Goal: Information Seeking & Learning: Learn about a topic

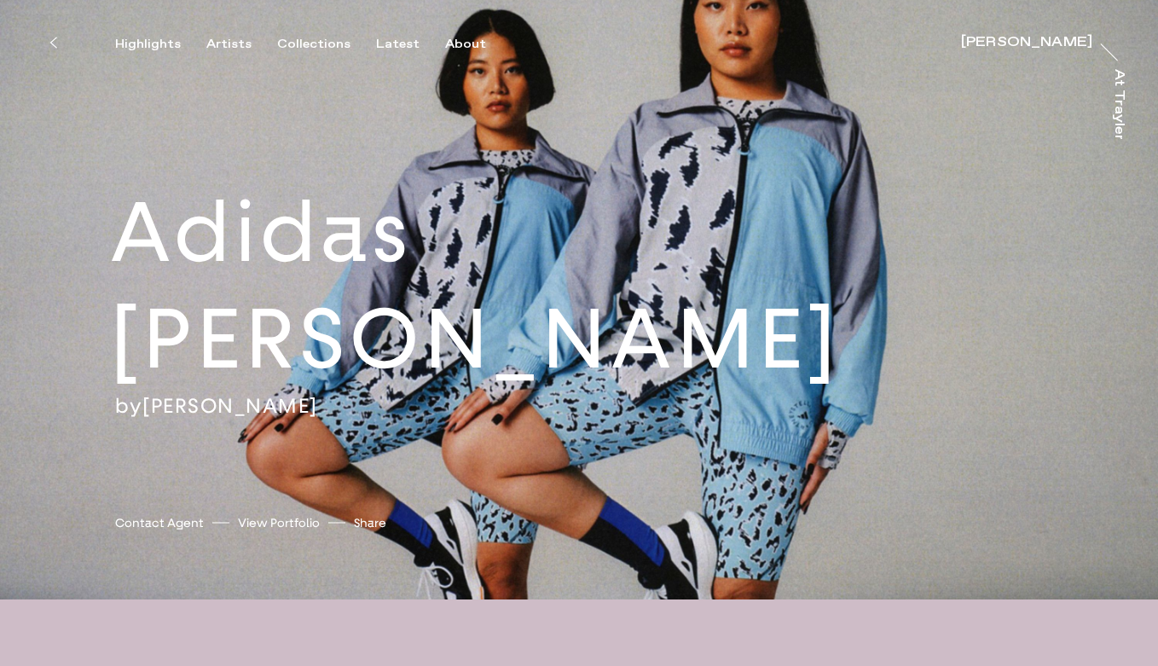
click at [998, 45] on div "[PERSON_NAME]" at bounding box center [1026, 39] width 131 height 14
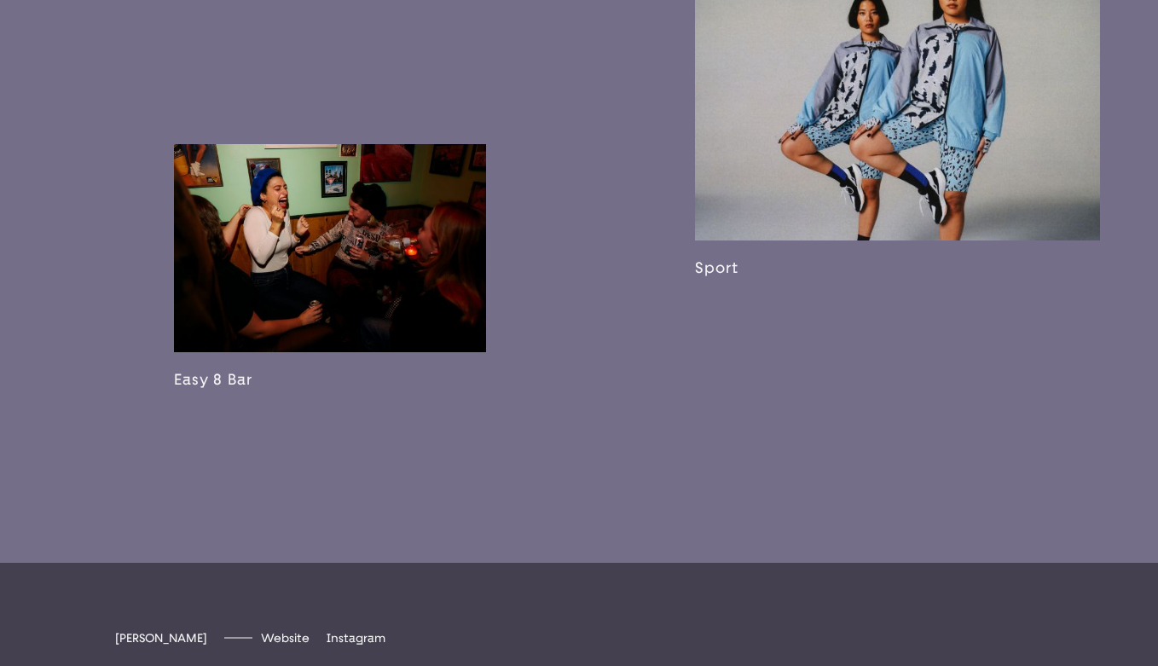
scroll to position [2613, 0]
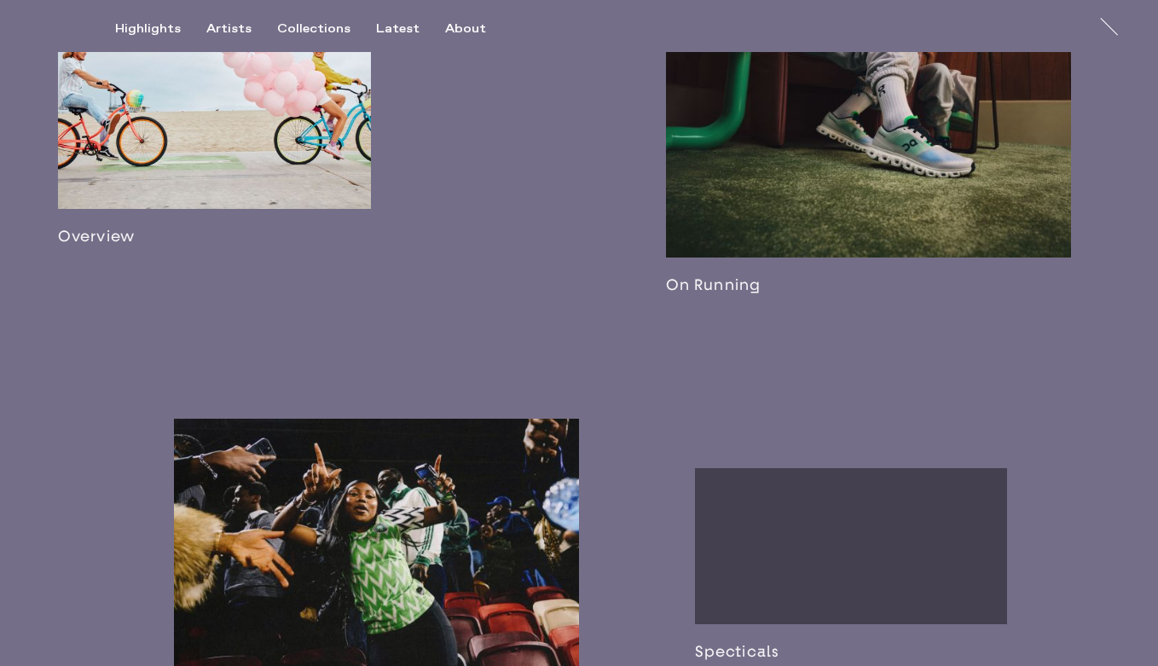
scroll to position [885, 0]
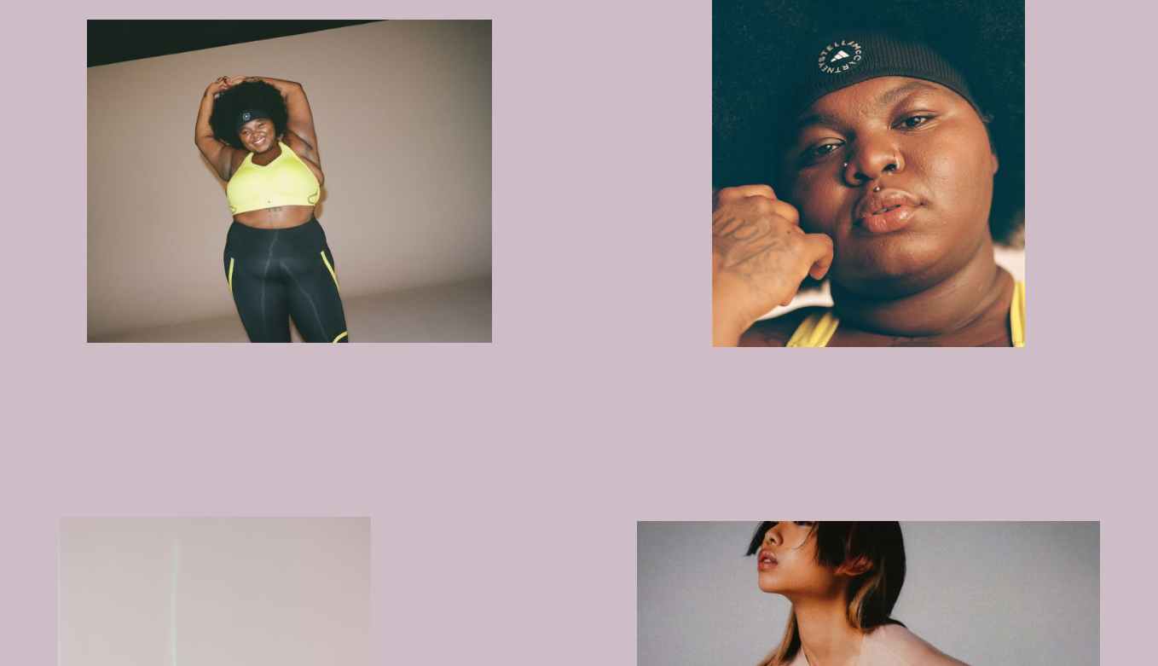
scroll to position [713, 0]
